Goal: Task Accomplishment & Management: Manage account settings

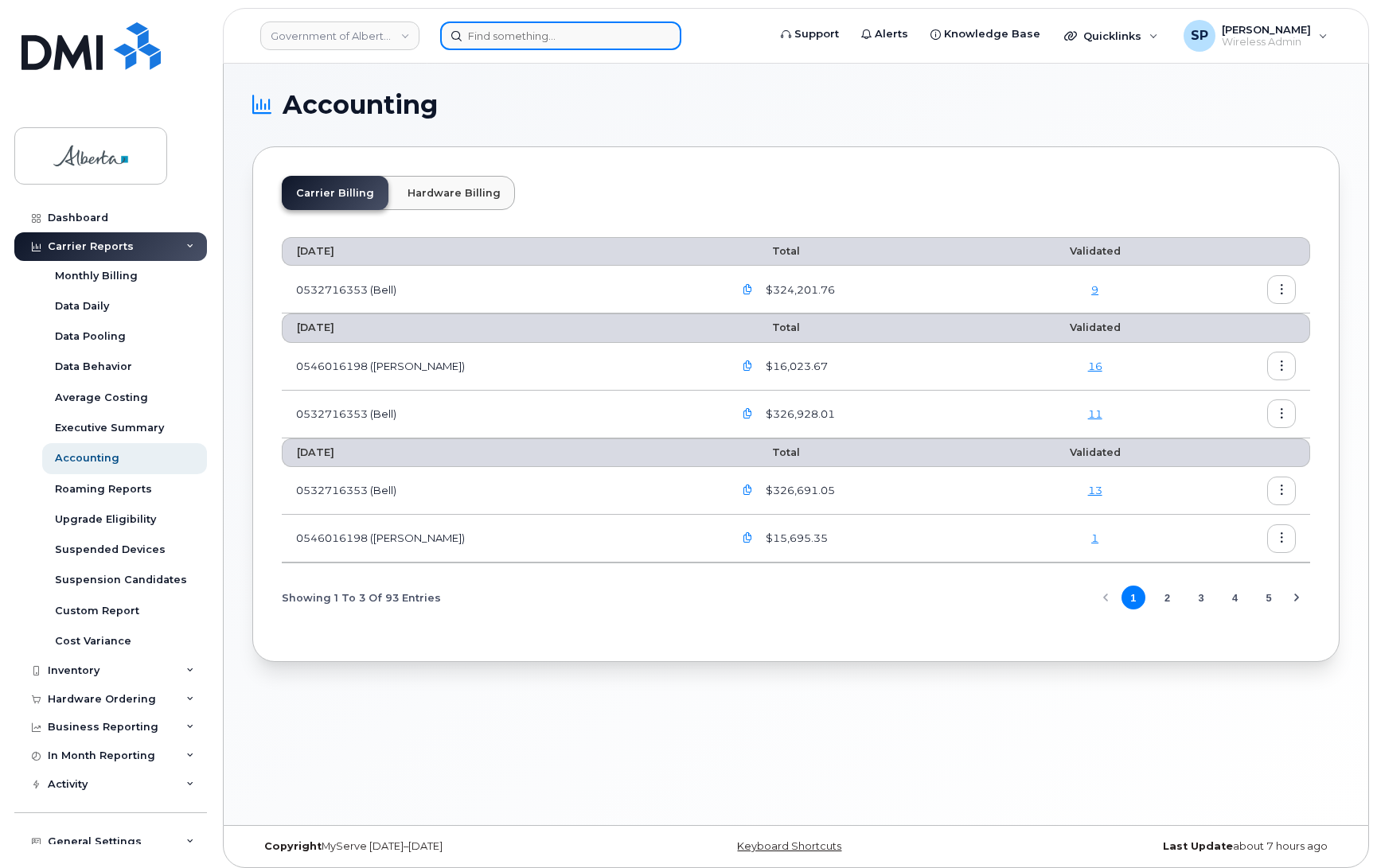
click at [495, 26] on input at bounding box center [561, 36] width 241 height 29
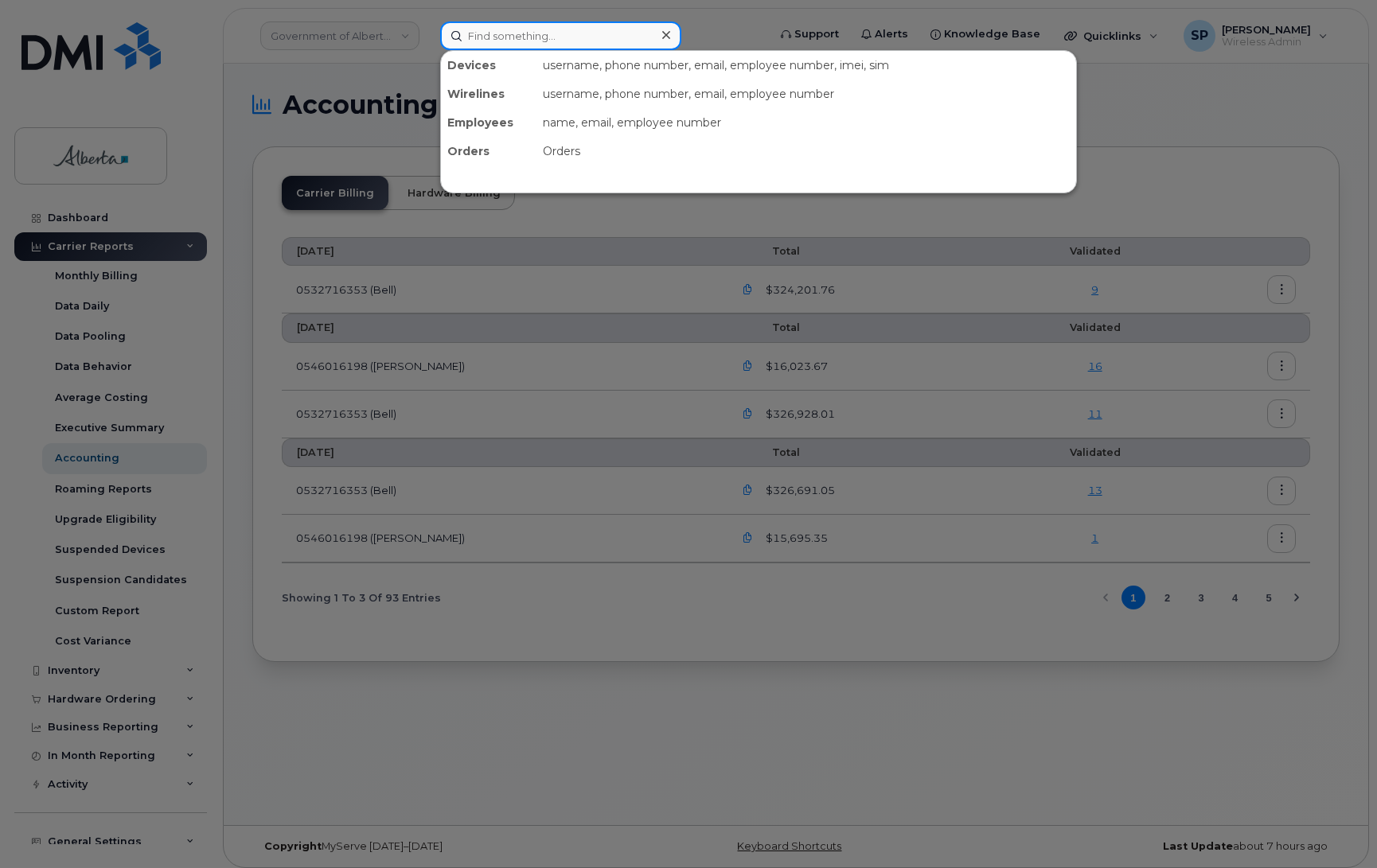
paste input "5873348649"
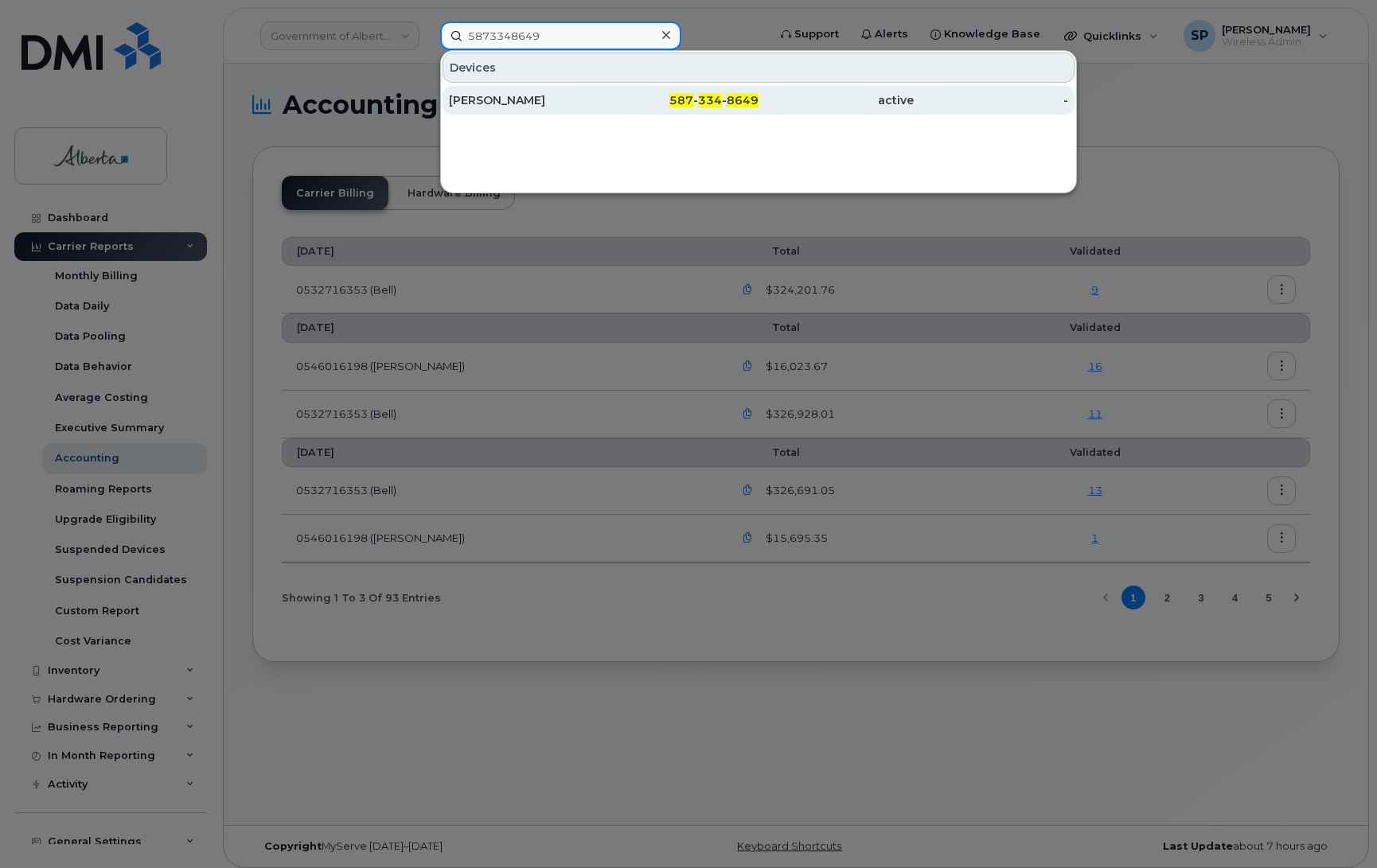
type input "5873348649"
click at [513, 105] on div "[PERSON_NAME]" at bounding box center [526, 100] width 155 height 16
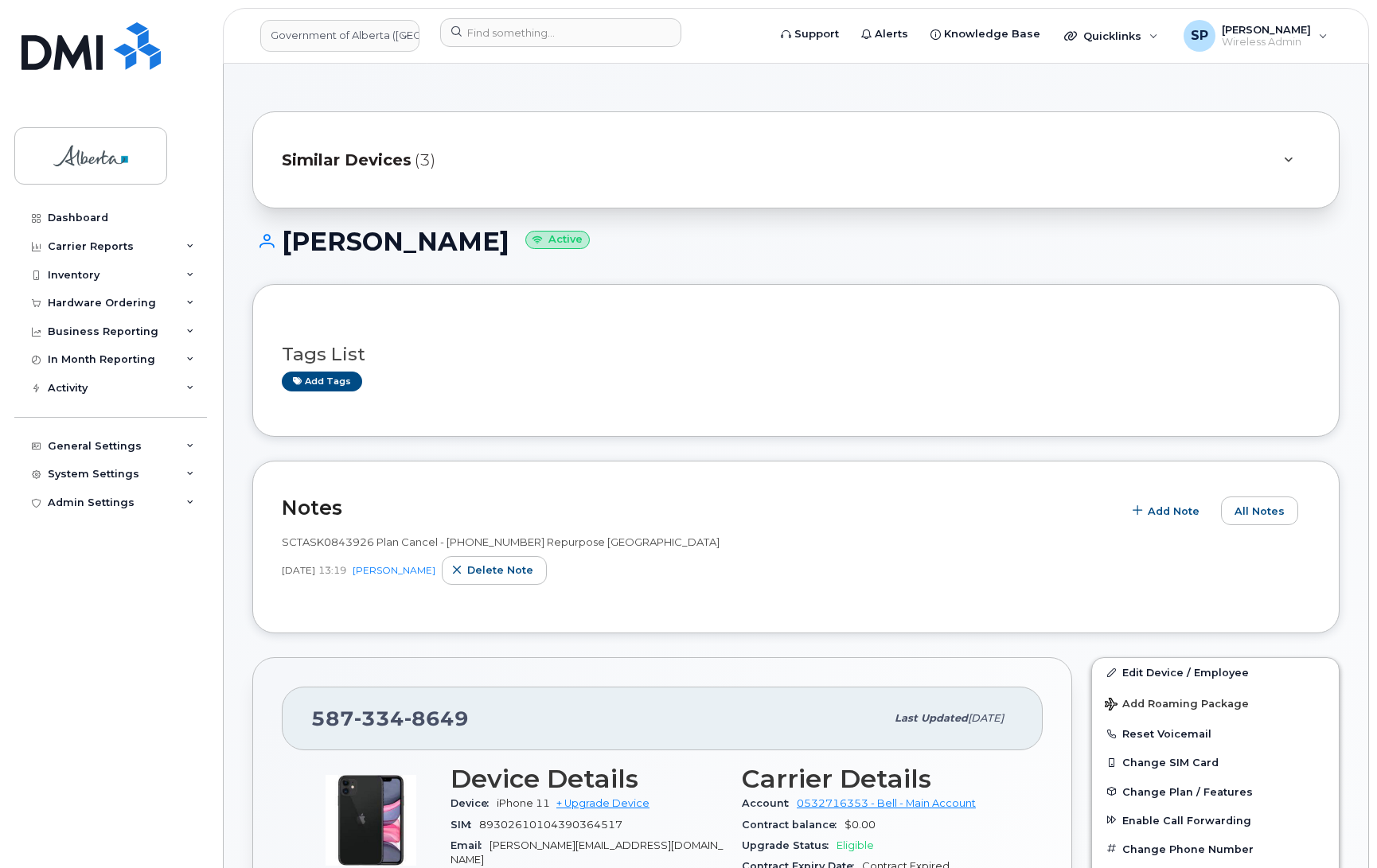
click at [1187, 675] on link "Edit Device / Employee" at bounding box center [1215, 672] width 247 height 29
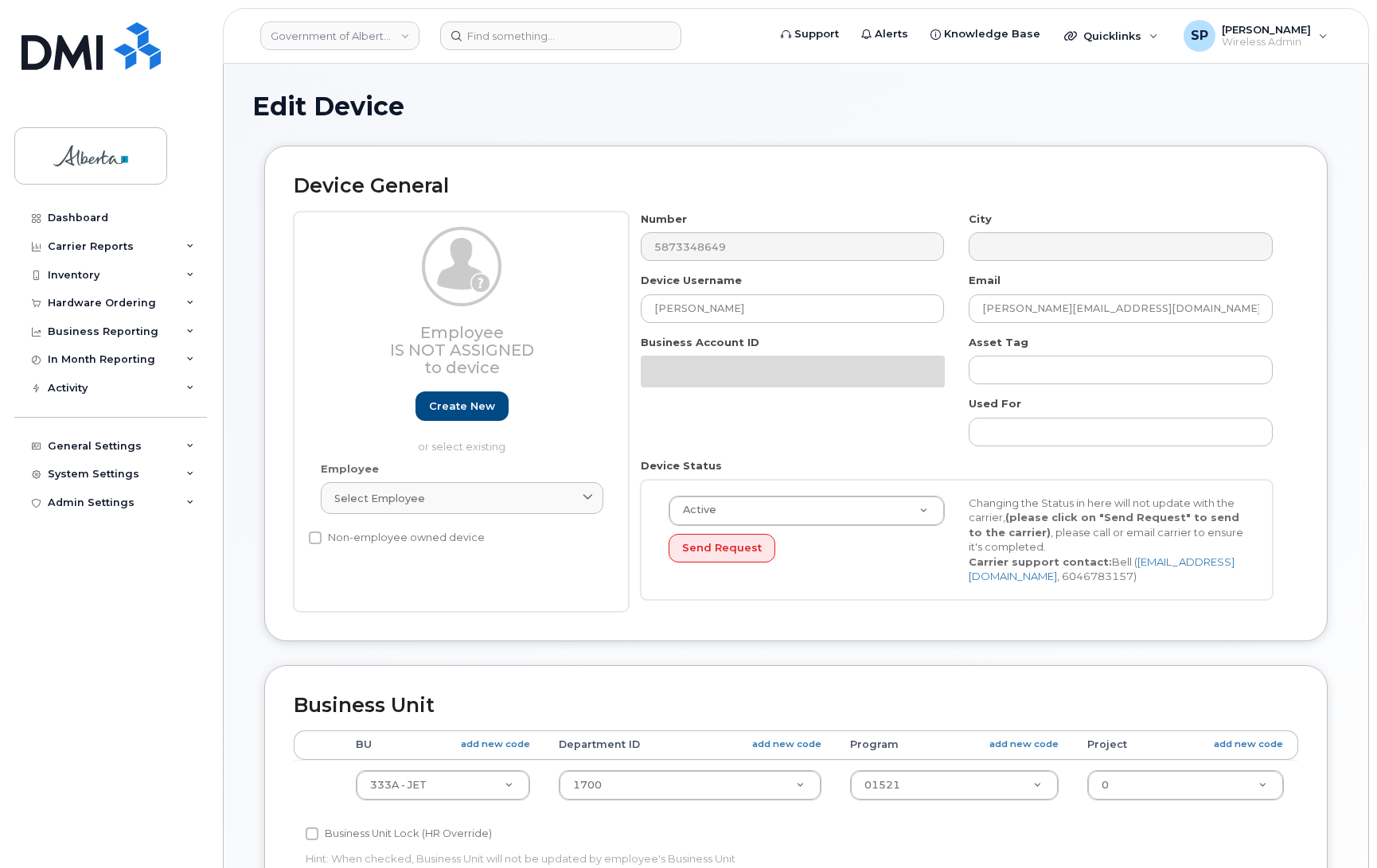
select select "4206363"
drag, startPoint x: 776, startPoint y: 308, endPoint x: 524, endPoint y: 295, distance: 252.3
click at [524, 295] on div "Employee Is not assigned to device Create new or select existing Employee Selec…" at bounding box center [796, 412] width 1005 height 400
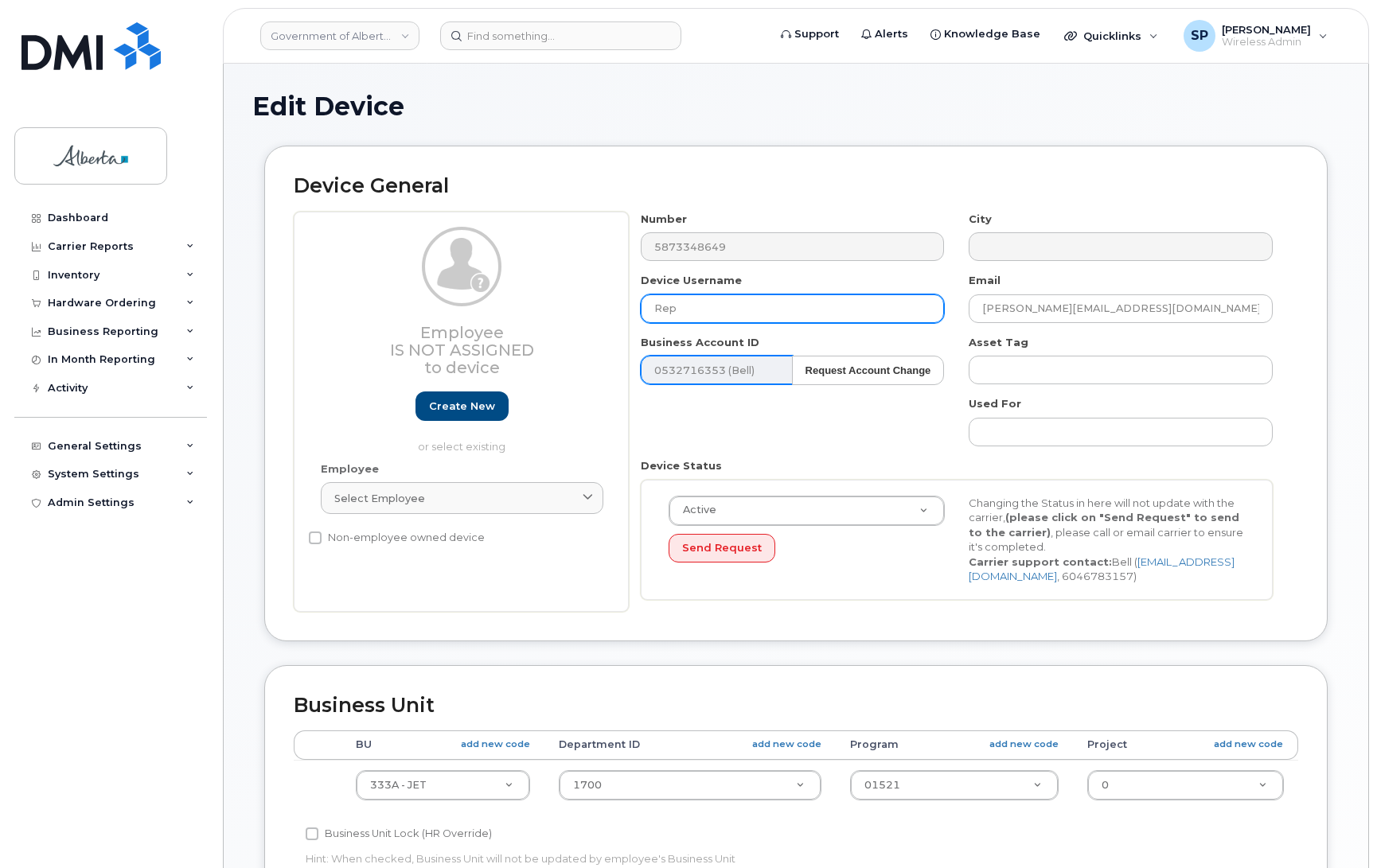
type input "Repurpose Edmonton"
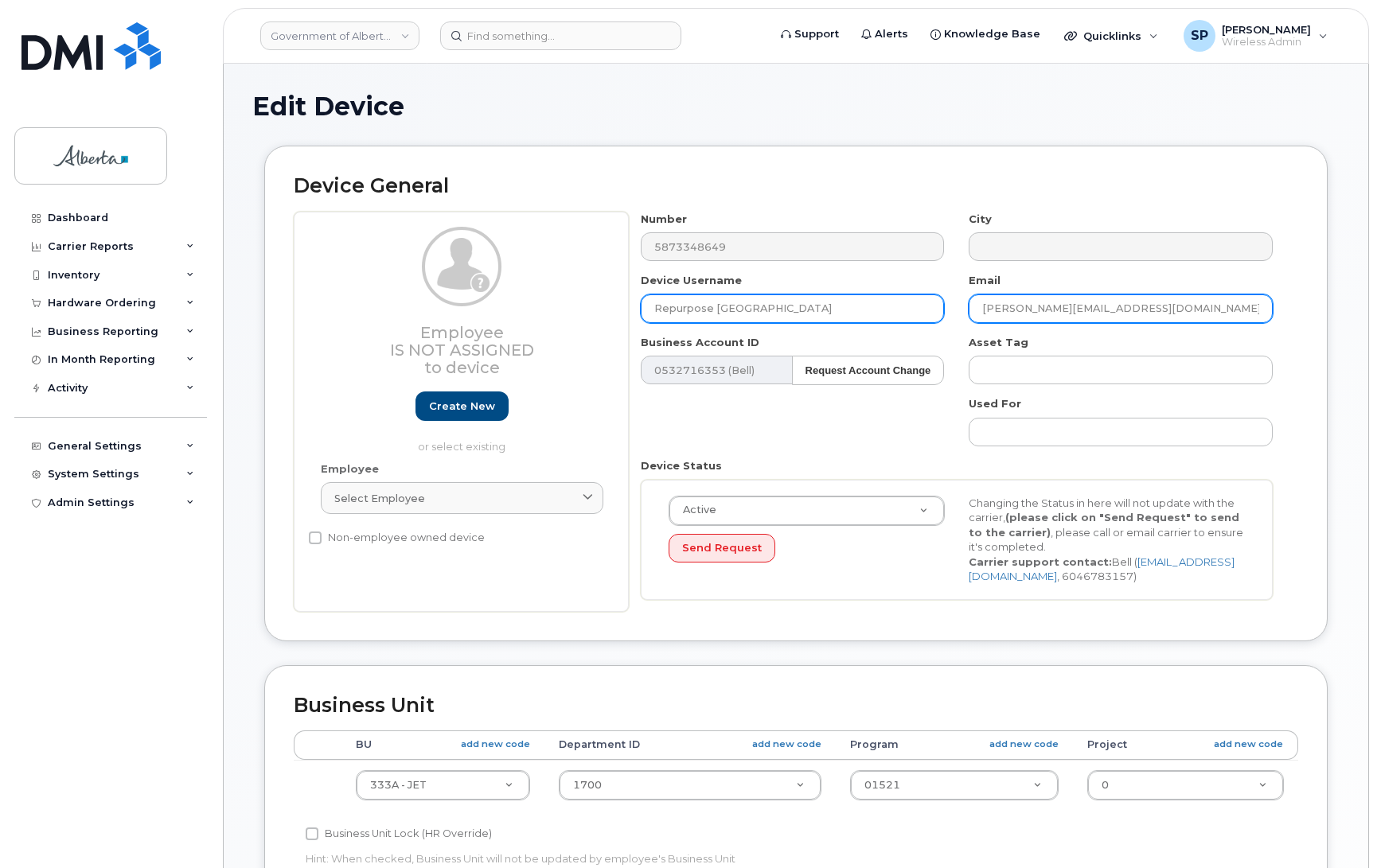
drag, startPoint x: 1165, startPoint y: 308, endPoint x: 938, endPoint y: 308, distance: 227.0
click at [938, 308] on div "Number 5873348649 City Device Username Repurpose Edmonton Email Patti.Middlebro…" at bounding box center [957, 412] width 657 height 400
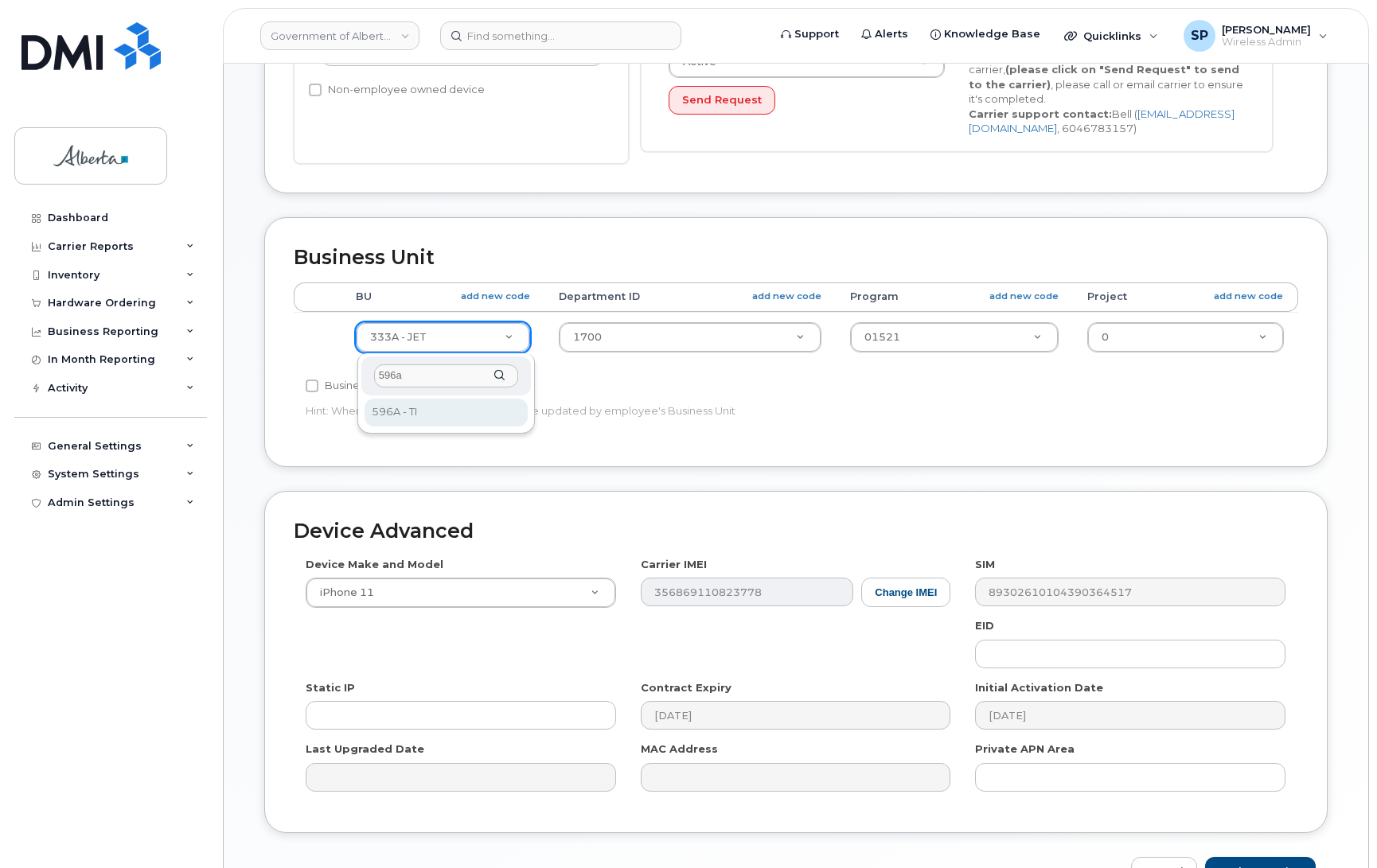
type input "596a"
select select "4797729"
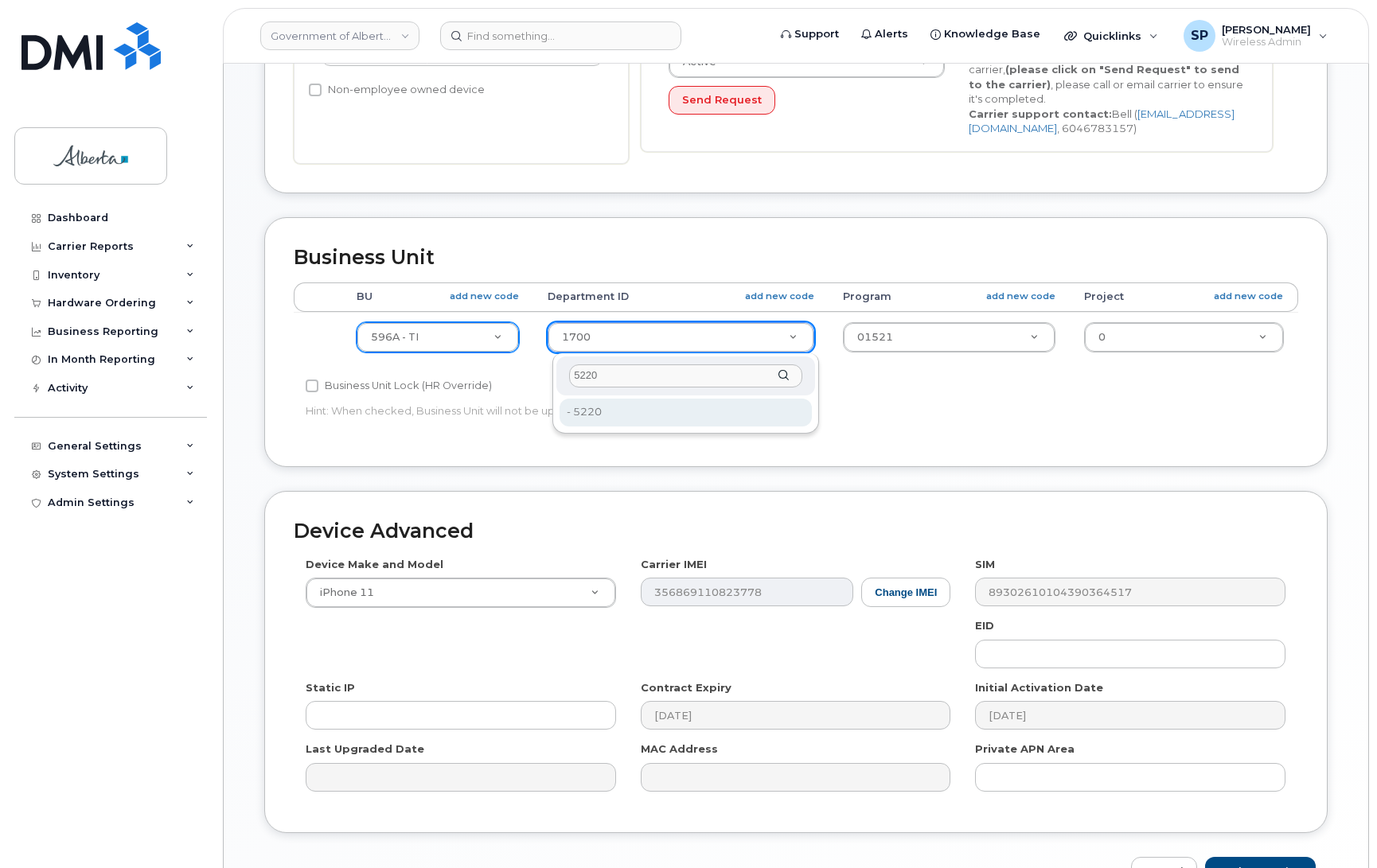
type input "5220"
type input "4802987"
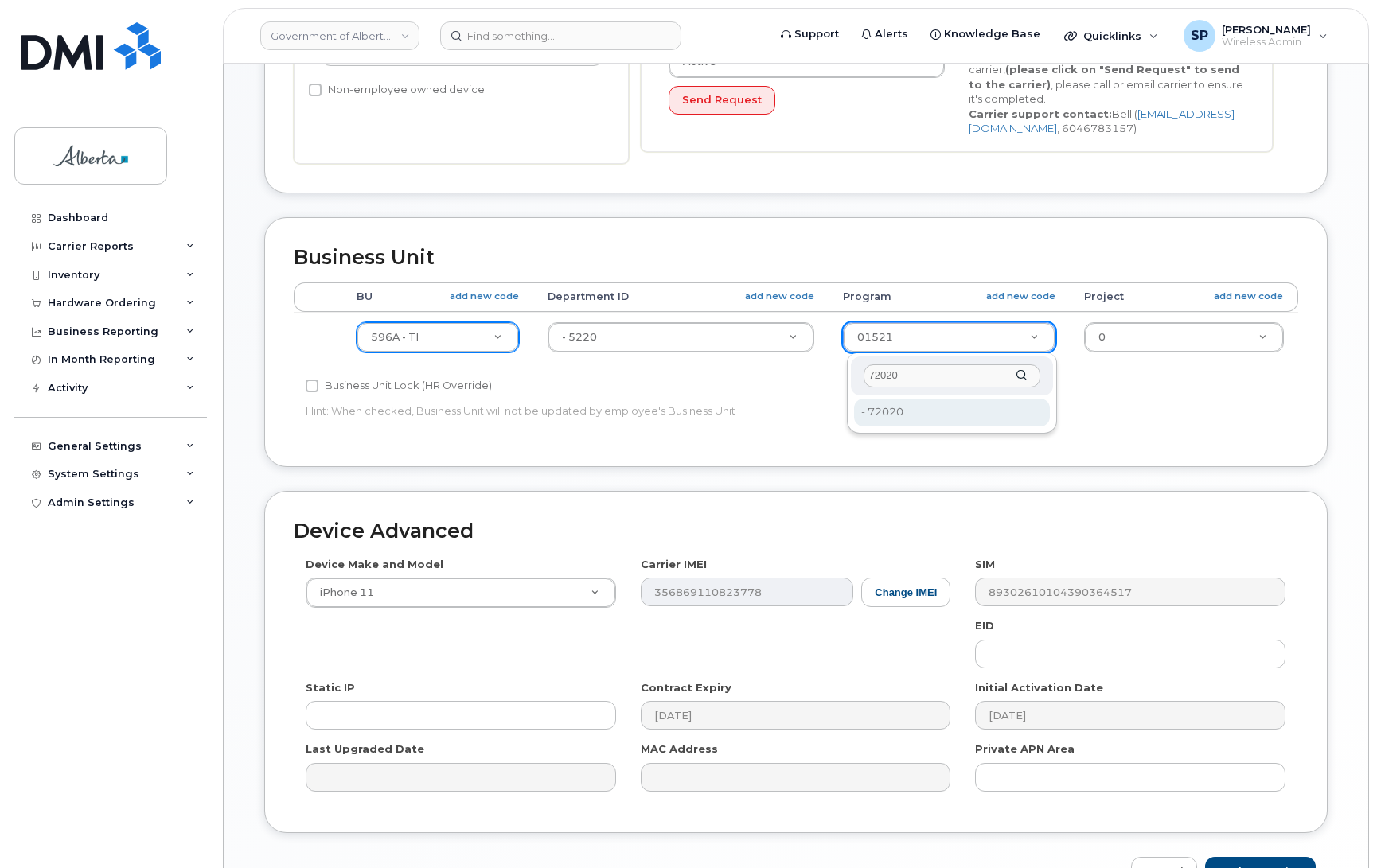
type input "72020"
type input "4803008"
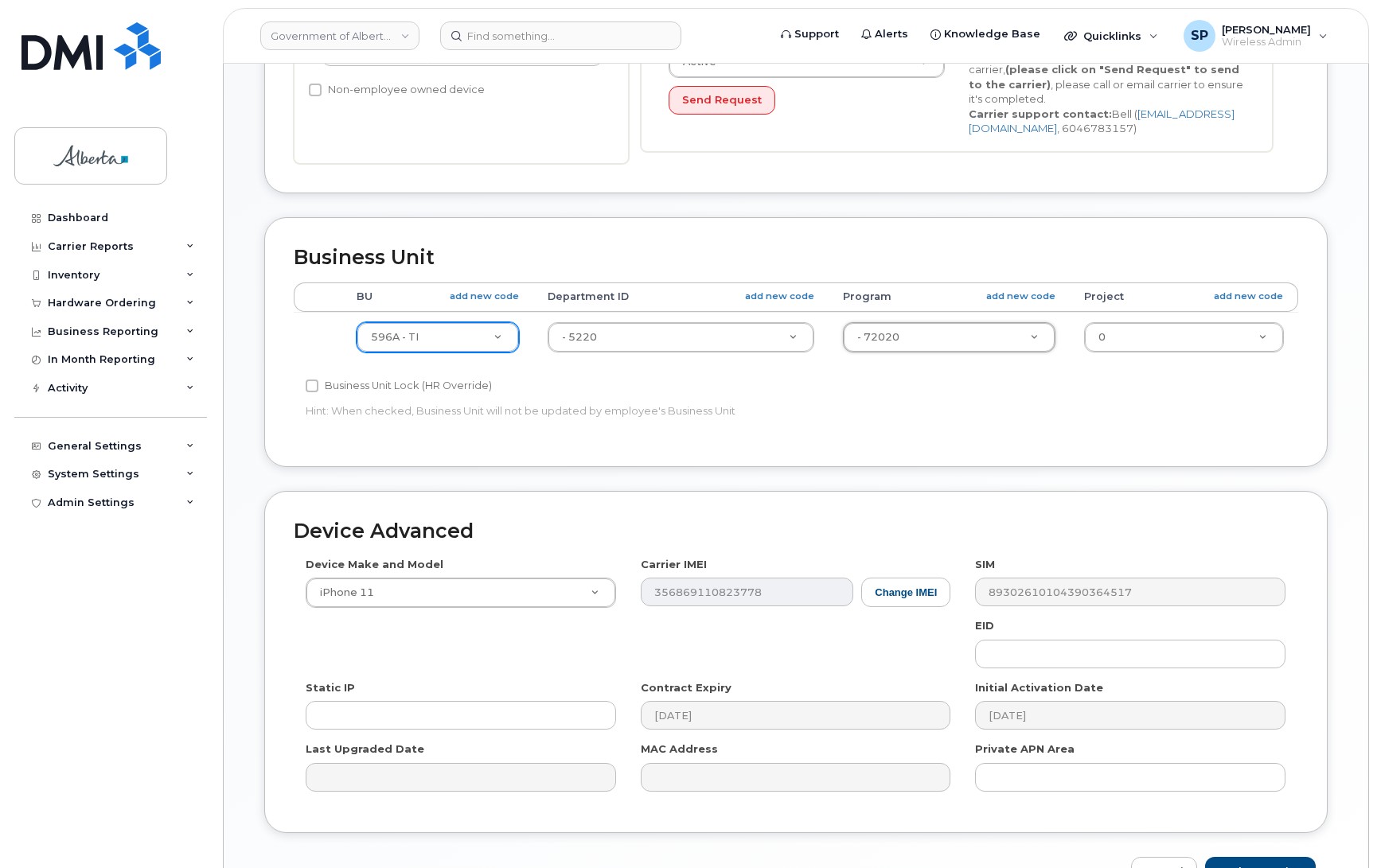
scroll to position [549, 0]
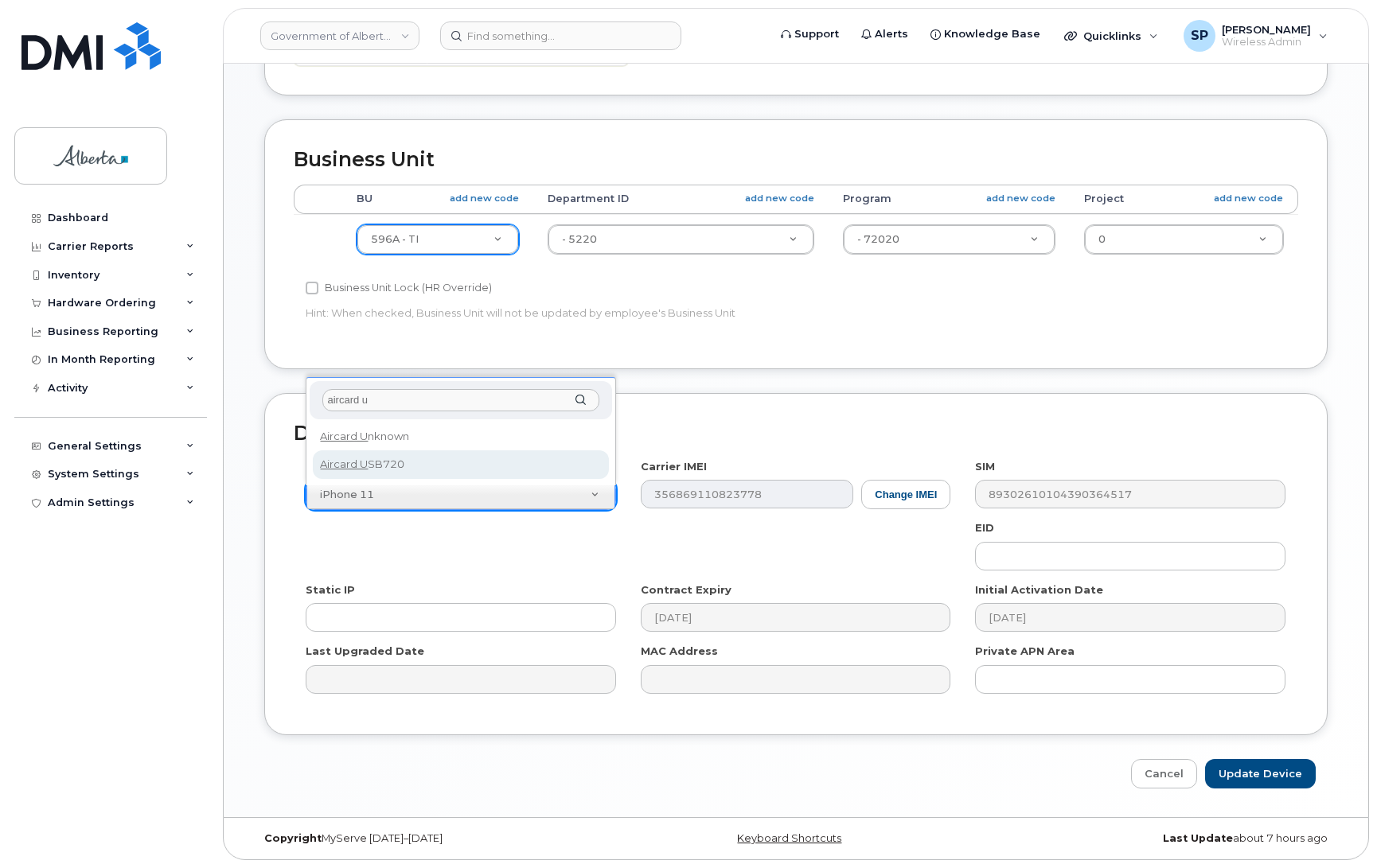
type input "aircard u"
select select "971"
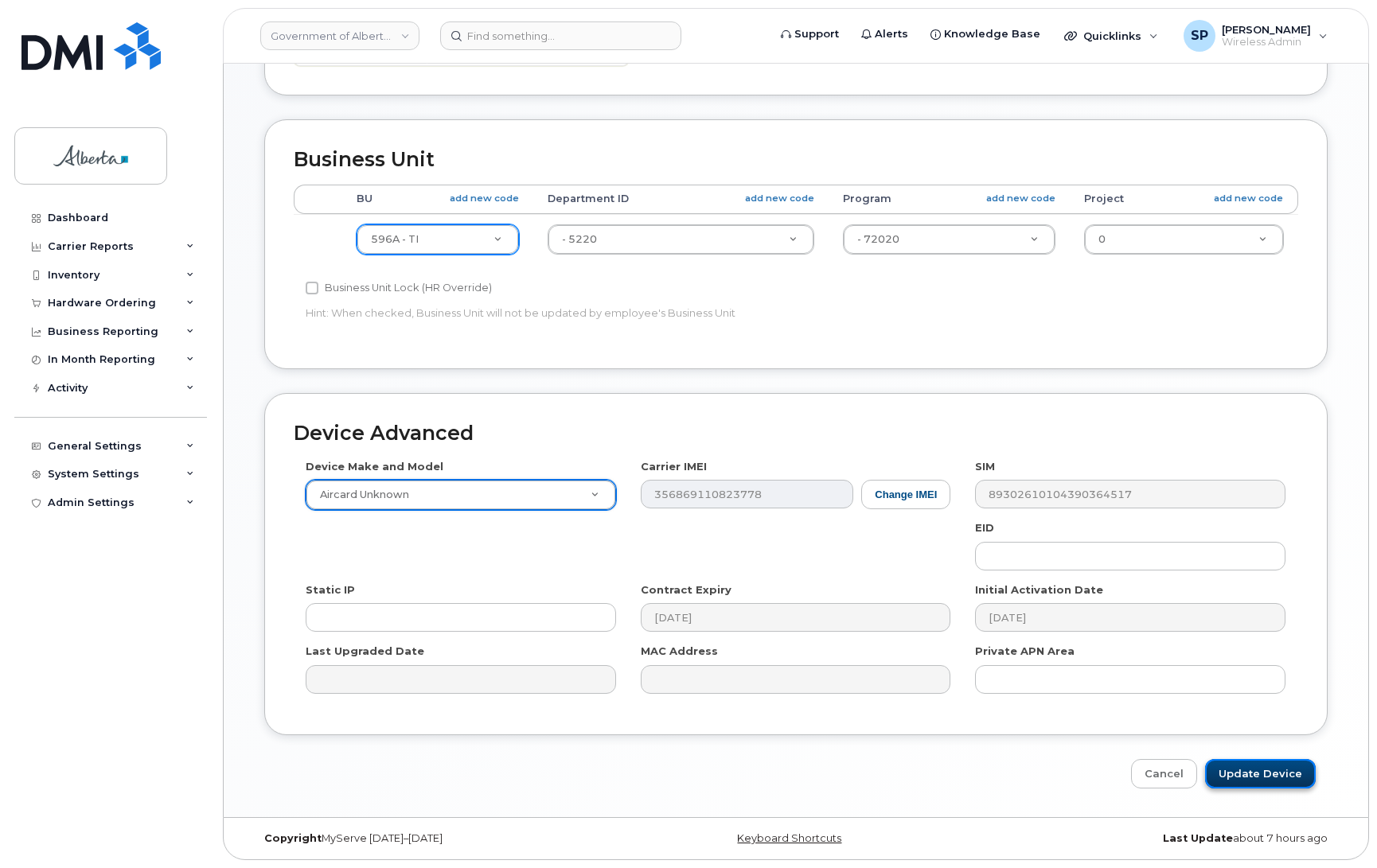
click at [1274, 774] on input "Update Device" at bounding box center [1260, 774] width 110 height 30
type input "Saving..."
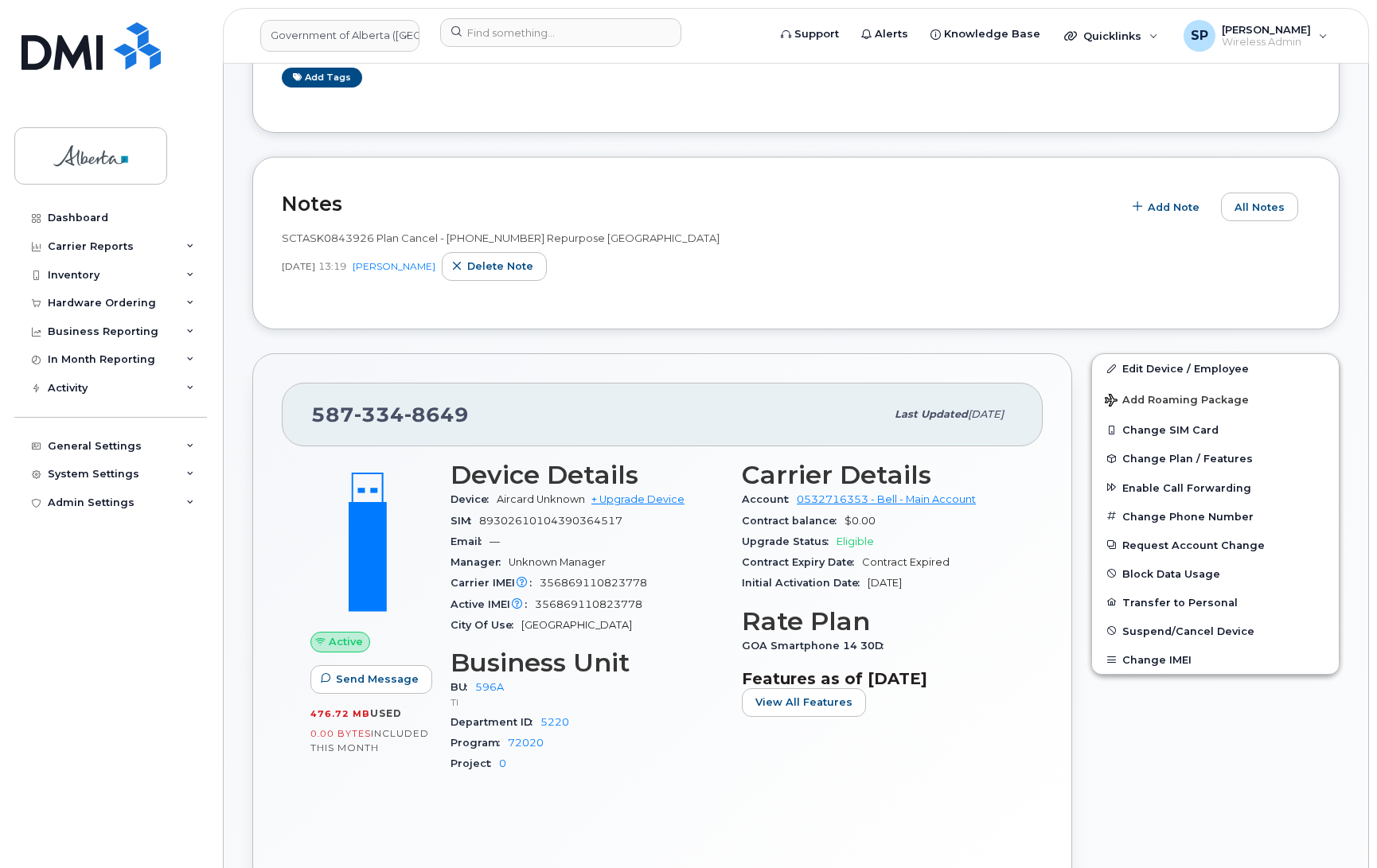
scroll to position [191, 0]
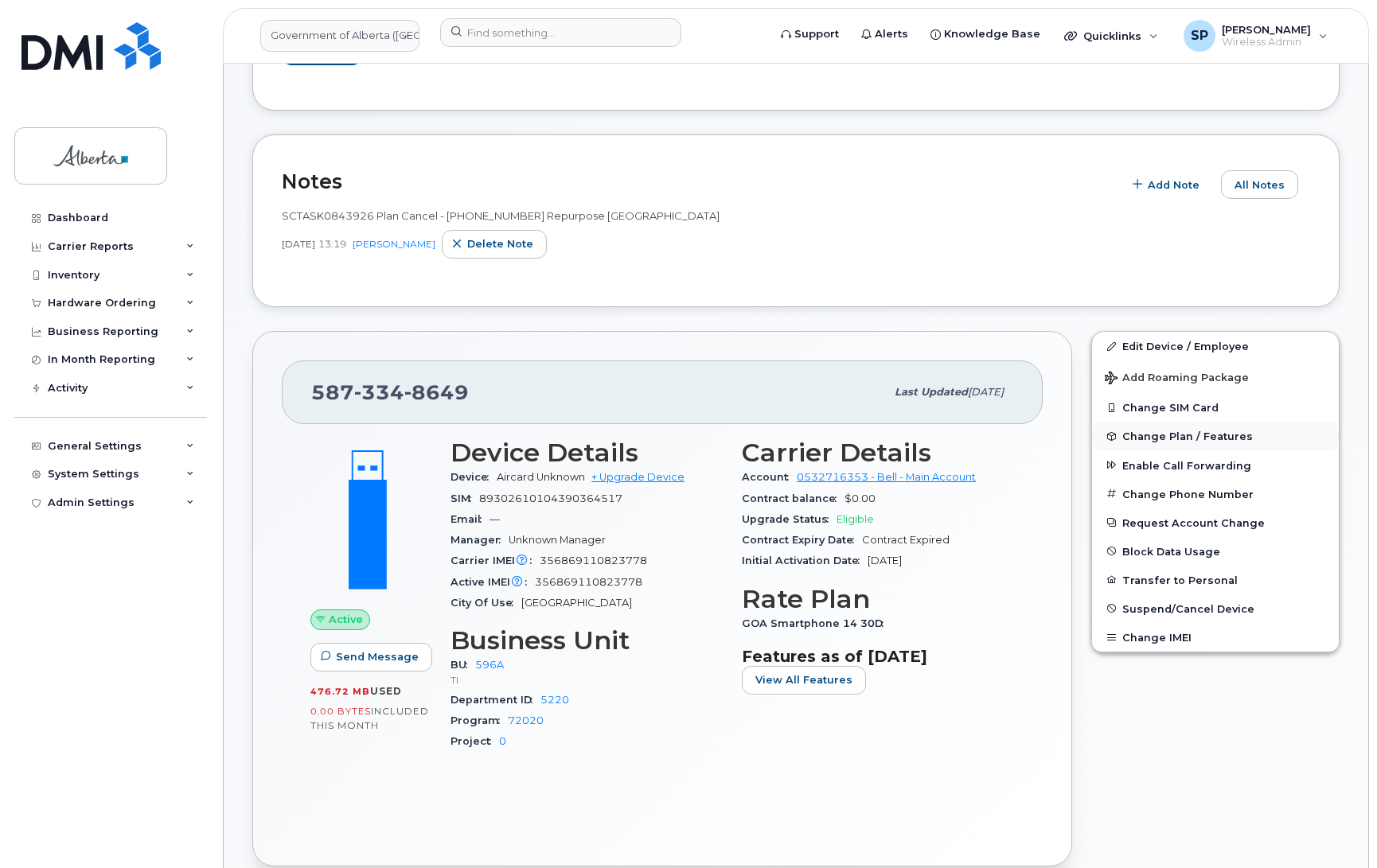
click at [1160, 432] on span "Change Plan / Features" at bounding box center [1188, 436] width 131 height 12
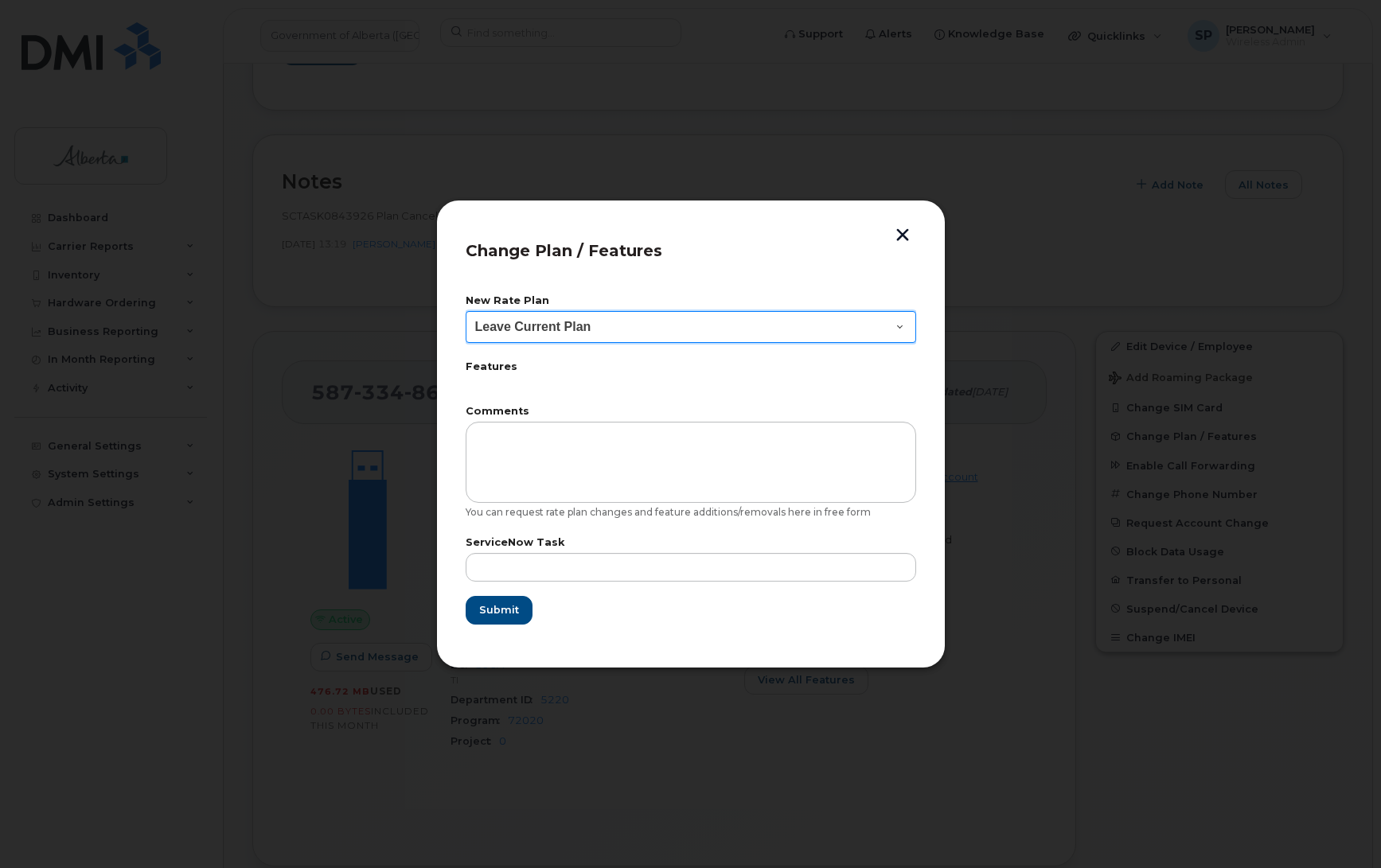
click at [518, 324] on select "Leave Current Plan GOA Data plan 9 30 d GOA–Unlimited Data Plan 9" at bounding box center [690, 327] width 450 height 32
select select "1790211"
click at [465, 311] on select "Leave Current Plan GOA Data plan 9 30 d GOA–Unlimited Data Plan 9" at bounding box center [690, 327] width 450 height 32
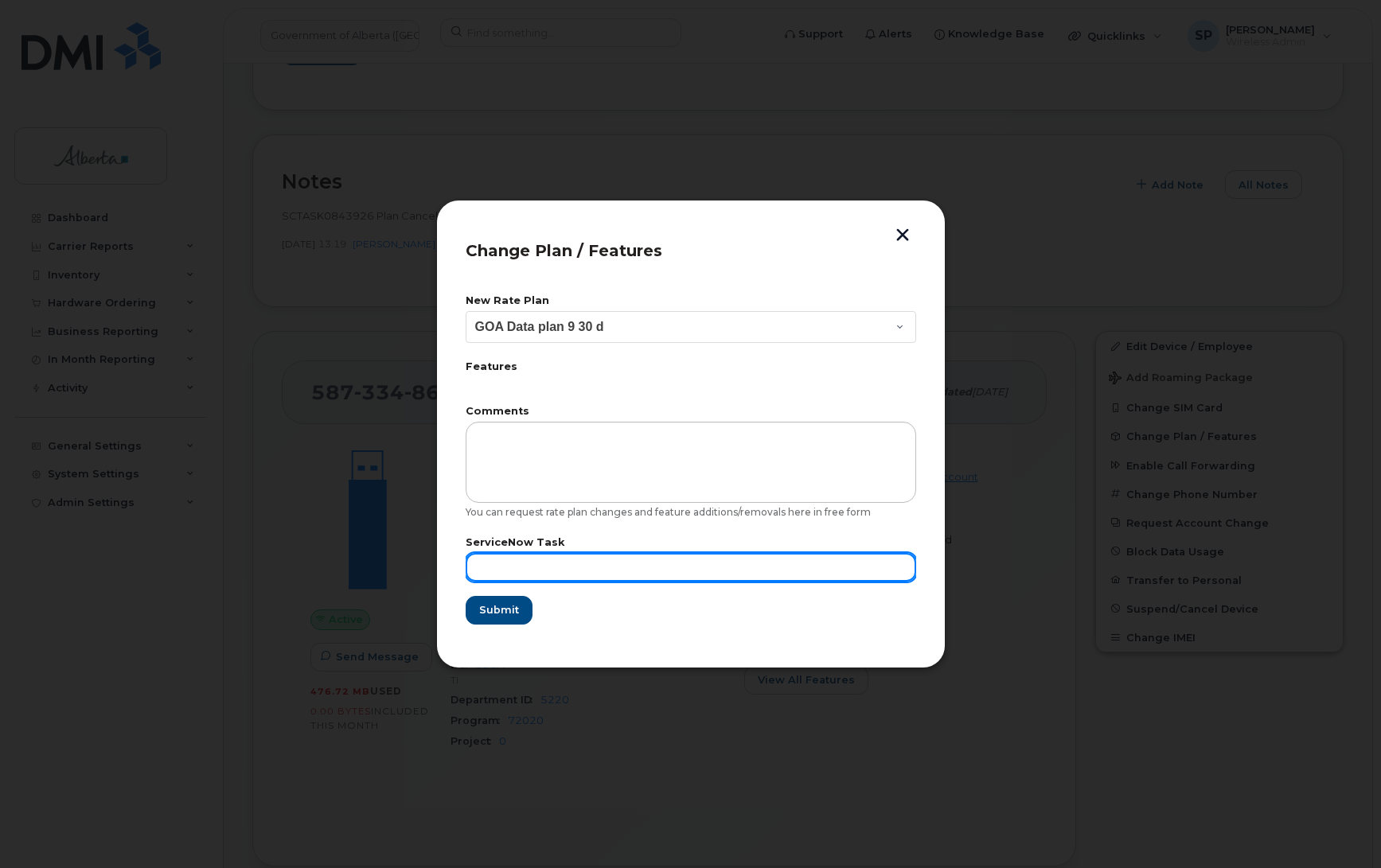
click at [499, 574] on input "text" at bounding box center [690, 567] width 450 height 29
paste input "SCTASK0843926"
type input "SCTASK0843926"
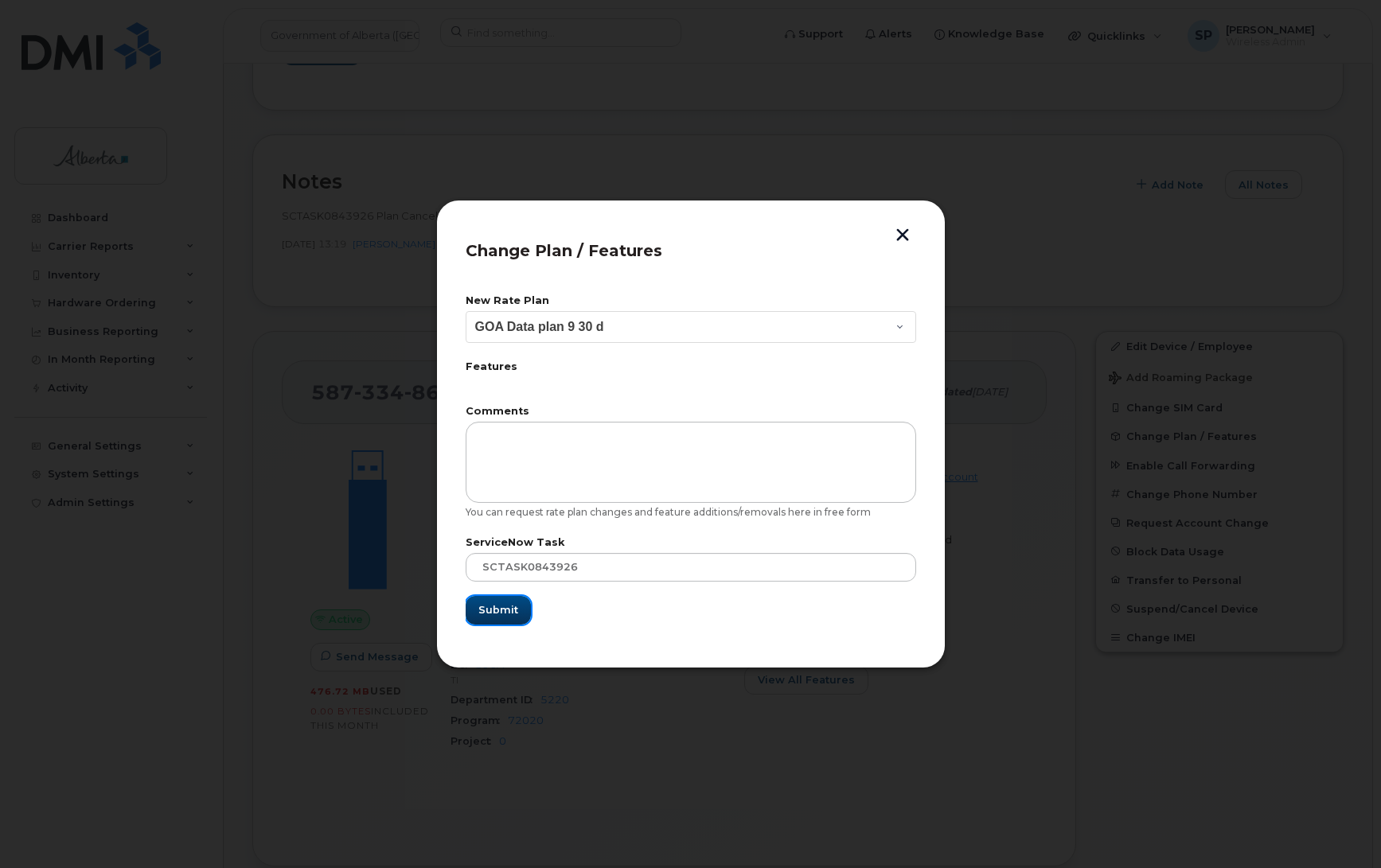
click at [491, 611] on span "Submit" at bounding box center [498, 610] width 40 height 15
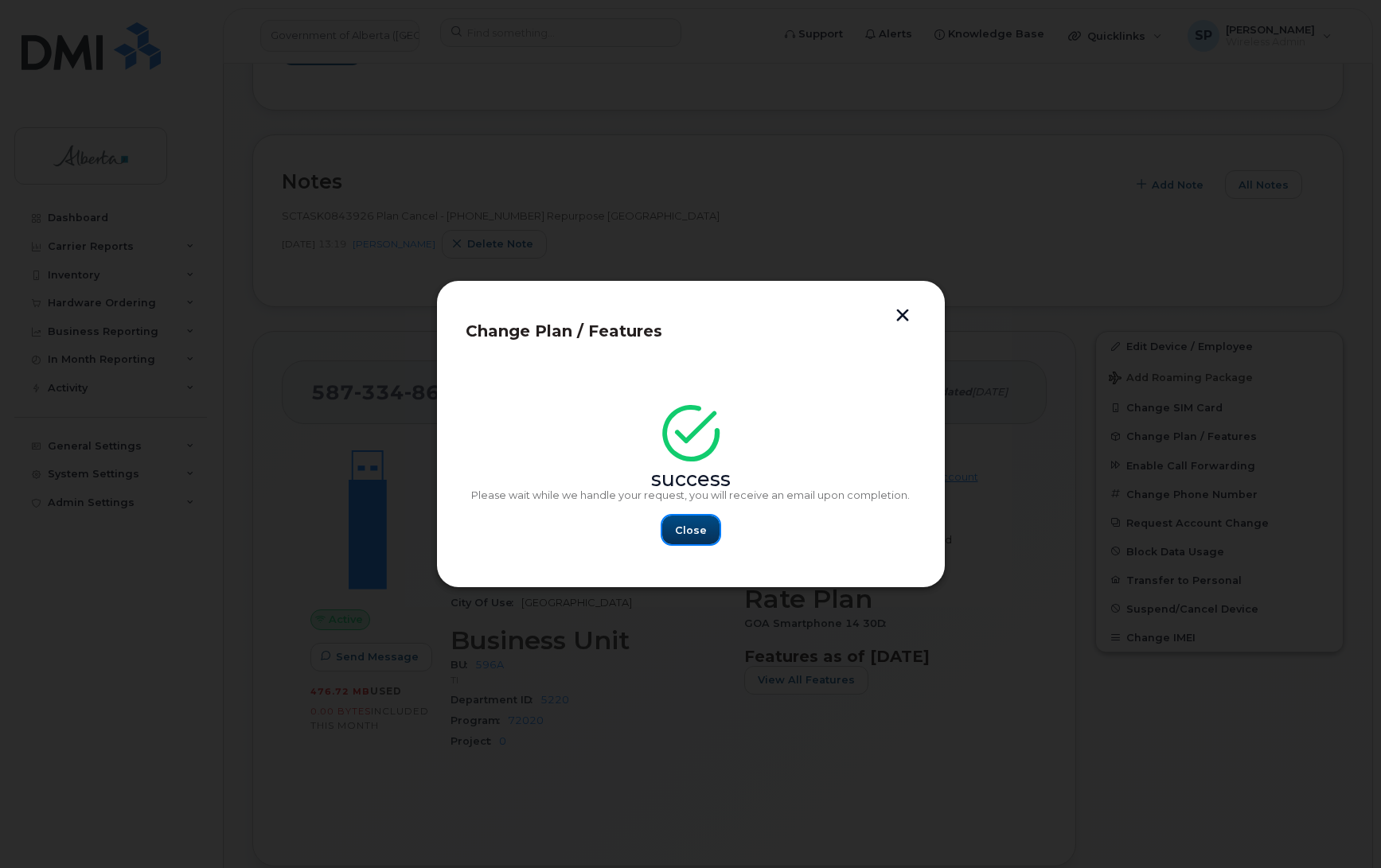
click at [697, 534] on span "Close" at bounding box center [690, 531] width 32 height 15
